Goal: Task Accomplishment & Management: Use online tool/utility

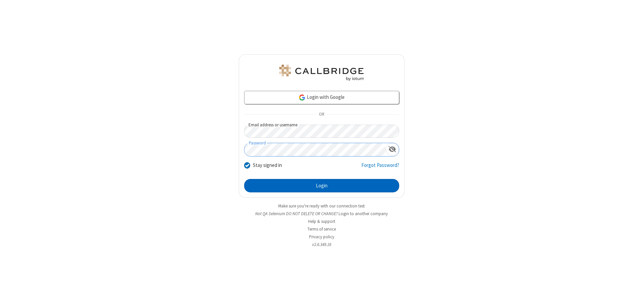
click at [322, 186] on button "Login" at bounding box center [321, 185] width 155 height 13
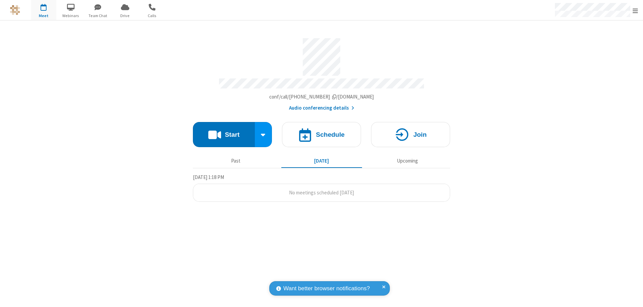
click at [224, 131] on button "Start" at bounding box center [224, 134] width 62 height 25
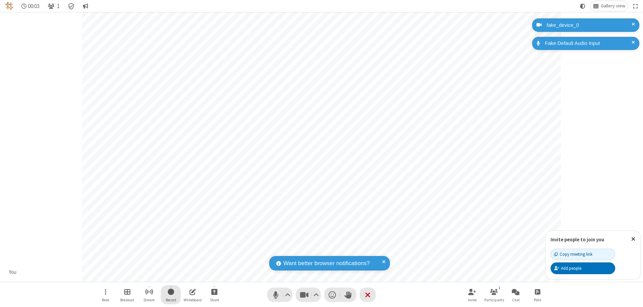
click at [171, 294] on span "Start recording" at bounding box center [171, 291] width 6 height 8
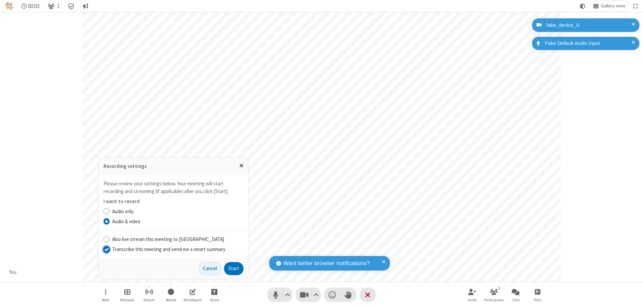
click at [106, 249] on input "Transcribe this meeting and send me a smart summary" at bounding box center [107, 249] width 6 height 7
click at [234, 268] on button "Start" at bounding box center [233, 268] width 19 height 13
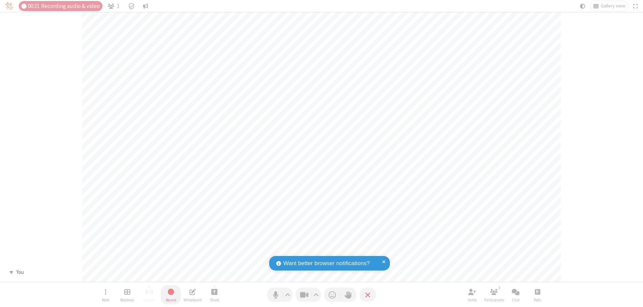
click at [171, 294] on span "Stop recording" at bounding box center [171, 291] width 8 height 8
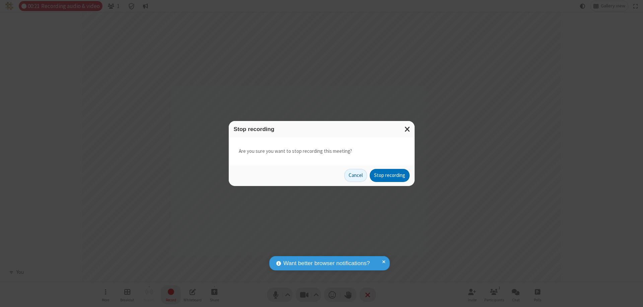
click at [390, 175] on button "Stop recording" at bounding box center [390, 175] width 40 height 13
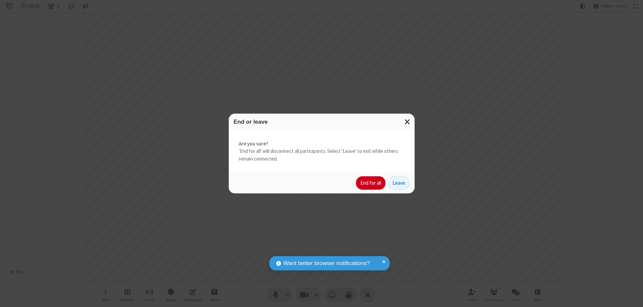
click at [371, 183] on button "End for all" at bounding box center [370, 182] width 29 height 13
